Goal: Information Seeking & Learning: Learn about a topic

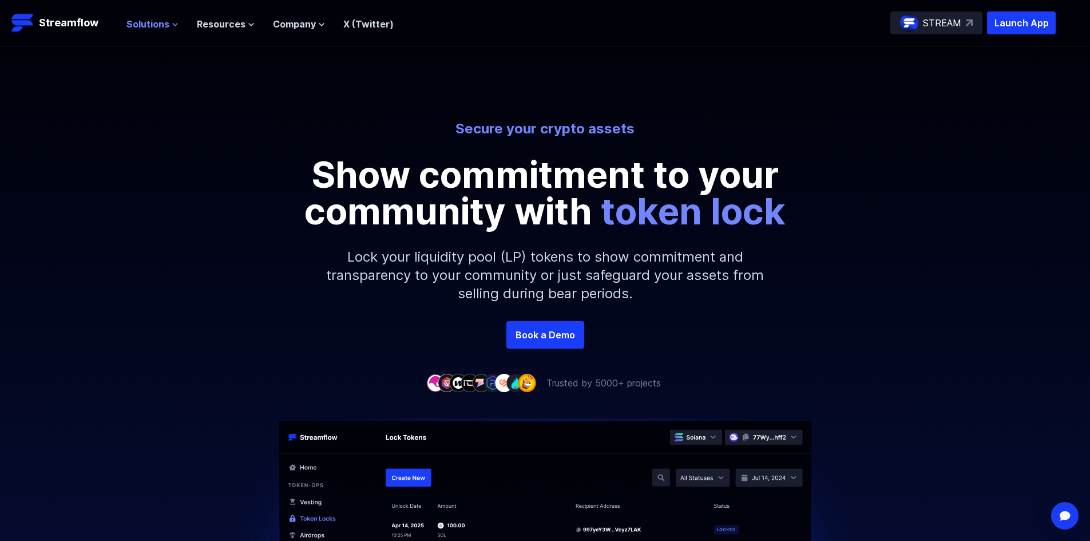
click at [137, 23] on span "Solutions" at bounding box center [147, 24] width 43 height 14
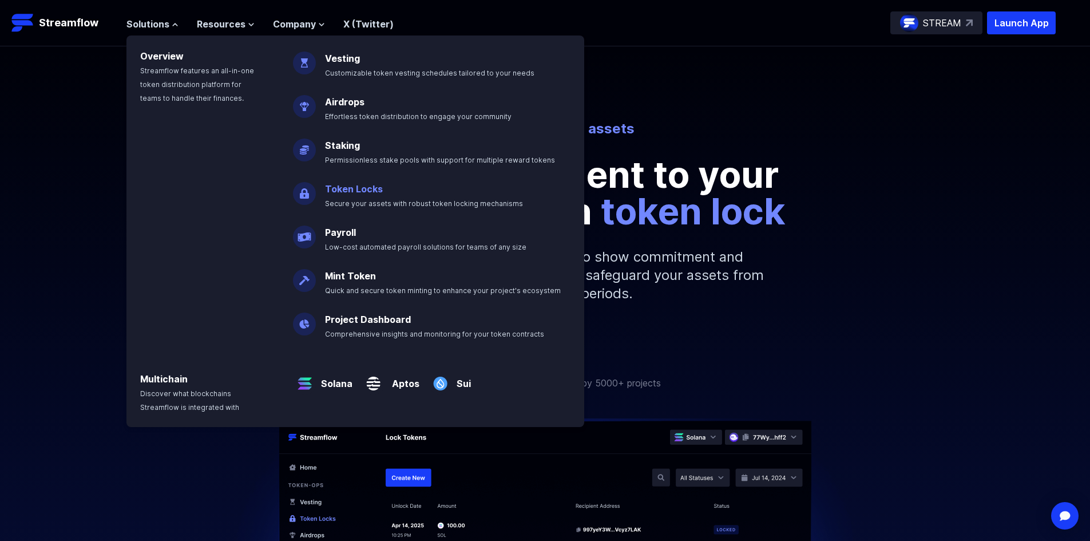
click at [329, 192] on link "Token Locks" at bounding box center [354, 188] width 58 height 11
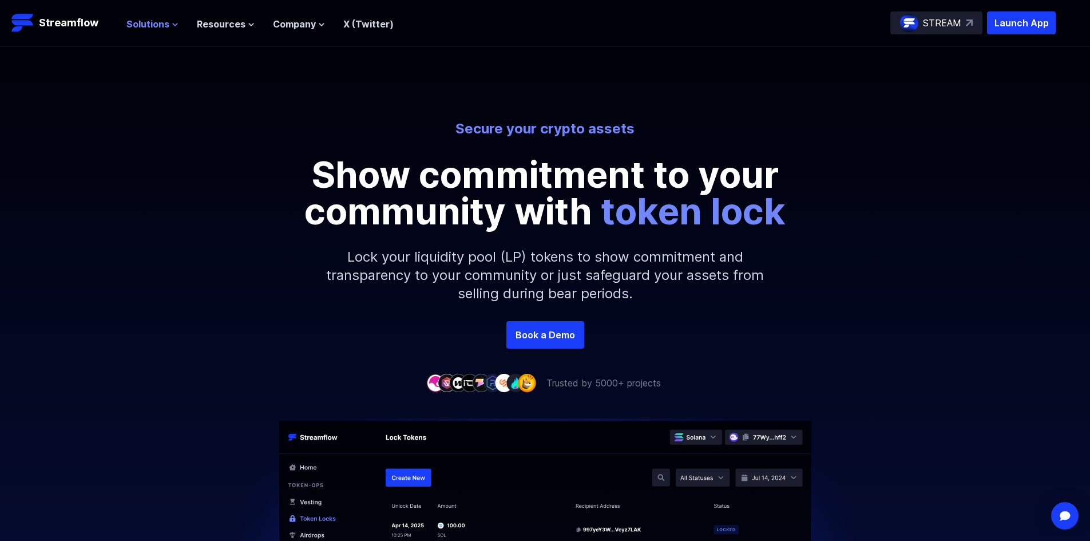
click at [131, 22] on span "Solutions" at bounding box center [147, 24] width 43 height 14
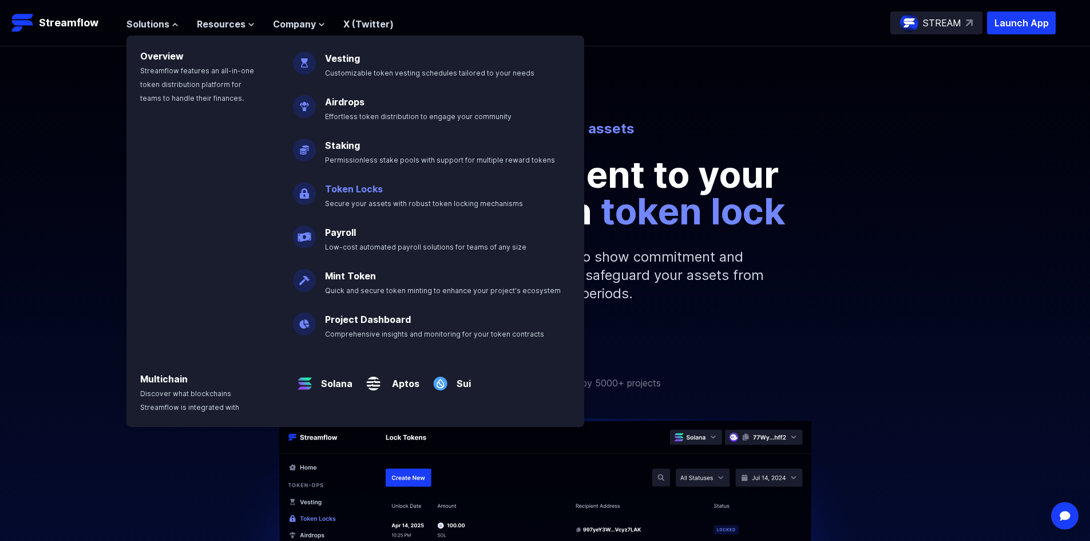
click at [318, 188] on p "Token Locks Secure your assets with robust token locking mechanisms" at bounding box center [432, 191] width 228 height 37
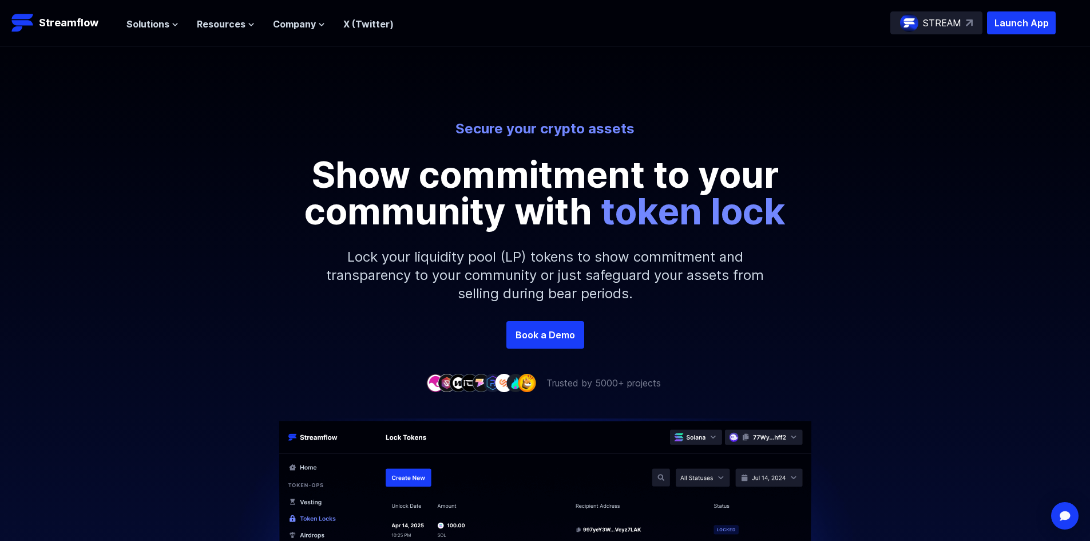
click at [930, 25] on p "STREAM" at bounding box center [942, 23] width 38 height 14
click at [98, 26] on link "Streamflow" at bounding box center [63, 22] width 104 height 23
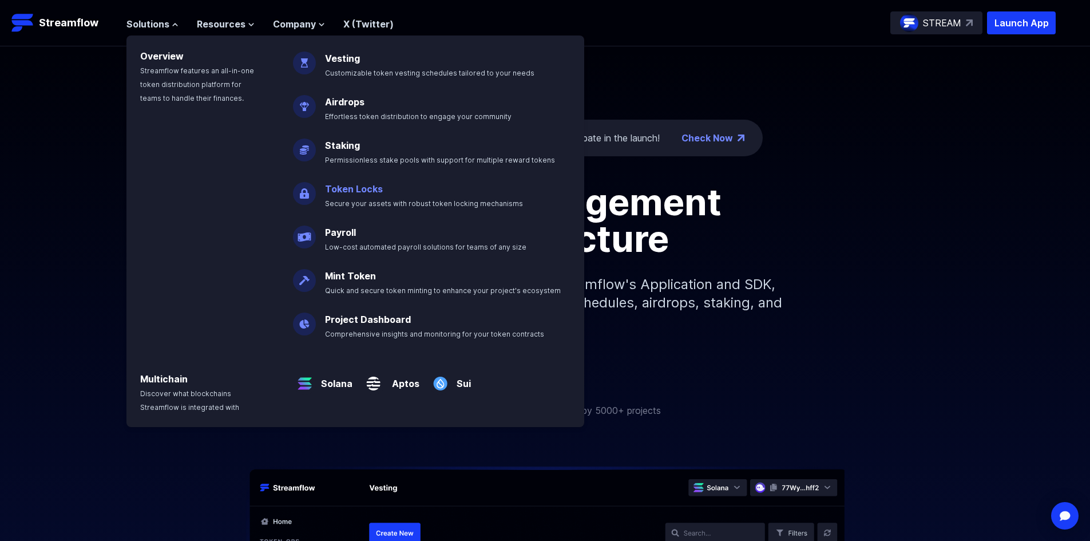
click at [332, 187] on link "Token Locks" at bounding box center [354, 188] width 58 height 11
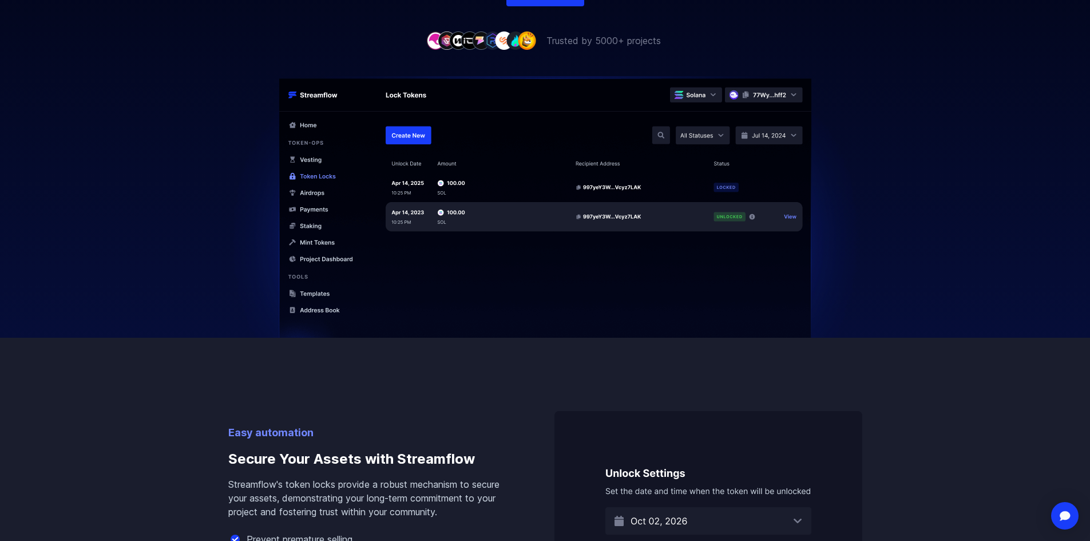
drag, startPoint x: 737, startPoint y: 250, endPoint x: 695, endPoint y: 354, distance: 112.2
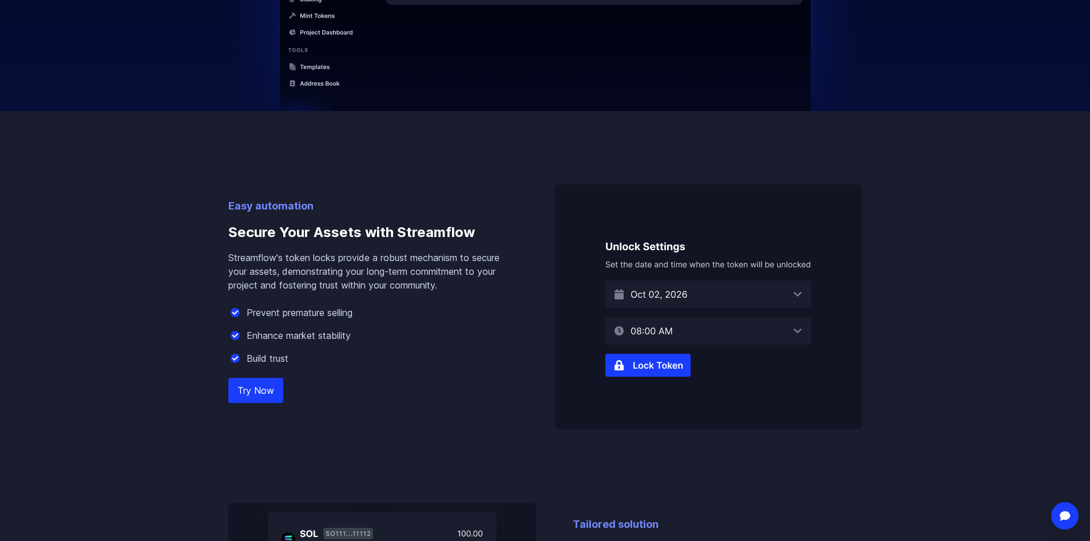
drag, startPoint x: 886, startPoint y: 225, endPoint x: 843, endPoint y: 306, distance: 91.4
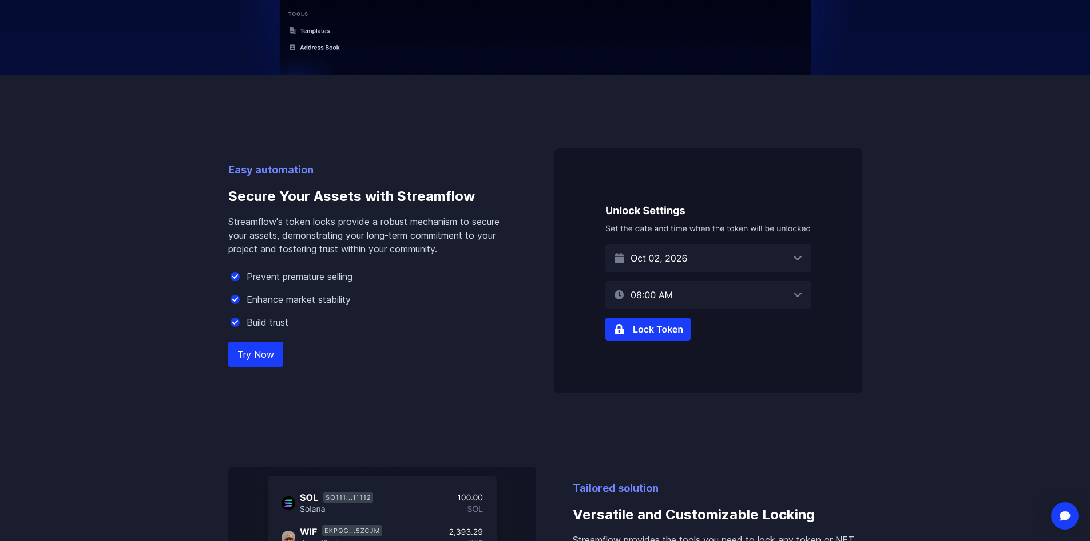
click at [651, 327] on img at bounding box center [708, 270] width 308 height 245
click at [637, 329] on img at bounding box center [708, 270] width 308 height 245
click at [320, 340] on div "Easy automation Secure Your Assets with Streamflow Streamflow's token locks pro…" at bounding box center [372, 277] width 289 height 231
click at [264, 348] on link "Try Now" at bounding box center [255, 354] width 55 height 25
